Goal: Task Accomplishment & Management: Use online tool/utility

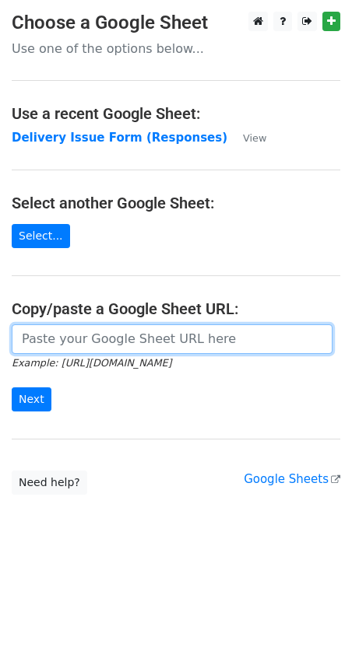
click at [37, 337] on input "url" at bounding box center [172, 339] width 321 height 30
paste input "[URL][DOMAIN_NAME]"
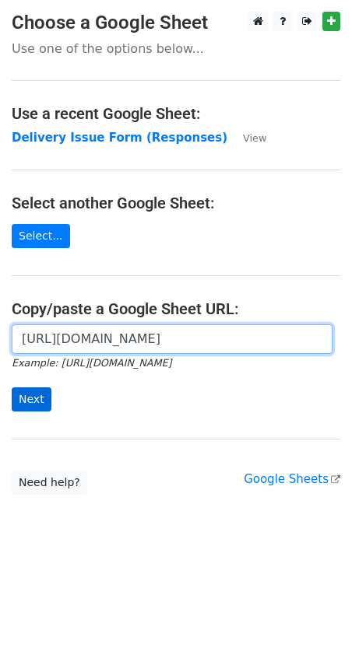
type input "[URL][DOMAIN_NAME]"
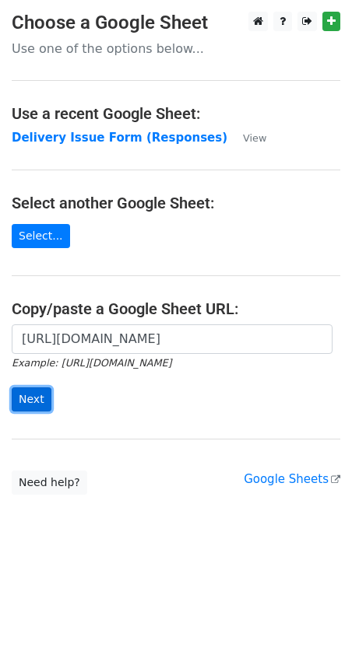
scroll to position [0, 0]
click at [39, 389] on input "Next" at bounding box center [32, 399] width 40 height 24
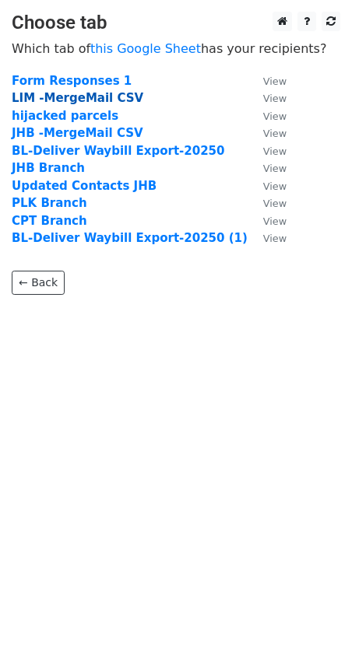
click at [20, 96] on strong "LIM -MergeMail CSV" at bounding box center [77, 98] width 131 height 14
click at [45, 97] on strong "LIM -MergeMail CSV" at bounding box center [77, 98] width 131 height 14
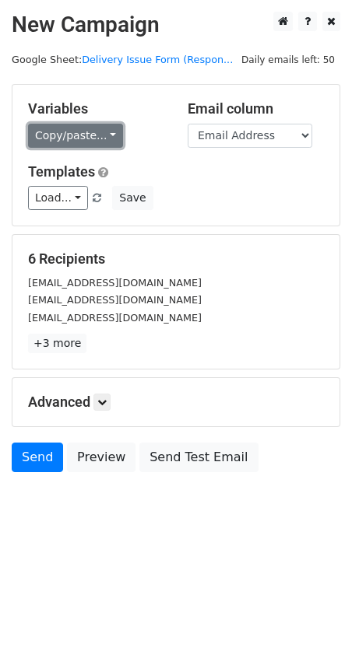
click at [95, 138] on link "Copy/paste..." at bounding box center [75, 136] width 95 height 24
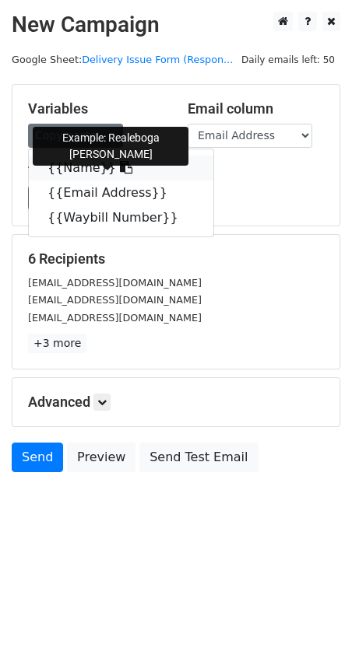
click at [90, 164] on link "{{Name}}" at bounding box center [121, 168] width 184 height 25
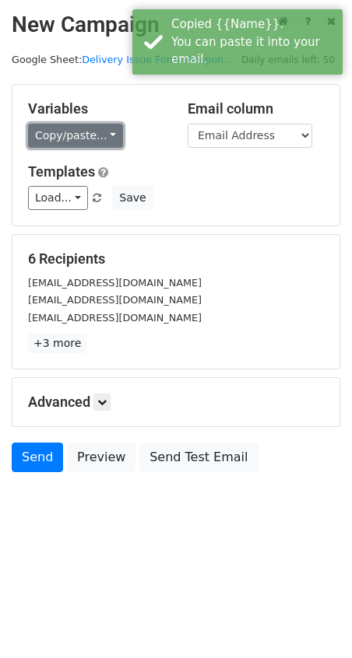
click at [105, 138] on link "Copy/paste..." at bounding box center [75, 136] width 95 height 24
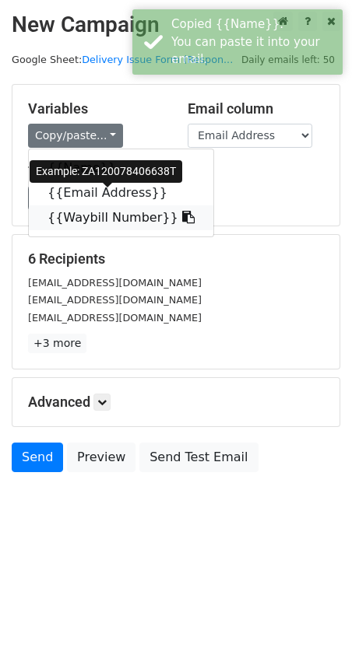
click at [131, 221] on link "{{Waybill Number}}" at bounding box center [121, 217] width 184 height 25
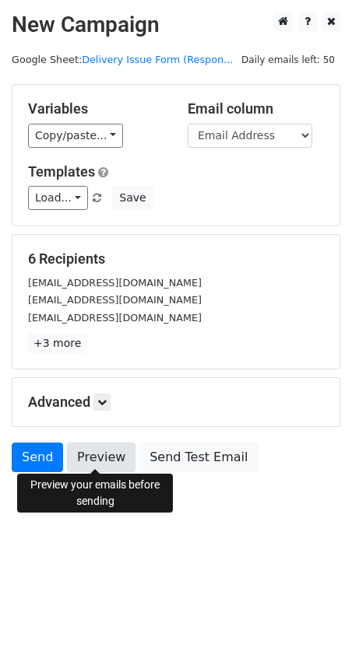
click at [98, 453] on link "Preview" at bounding box center [101, 458] width 68 height 30
